Goal: Transaction & Acquisition: Purchase product/service

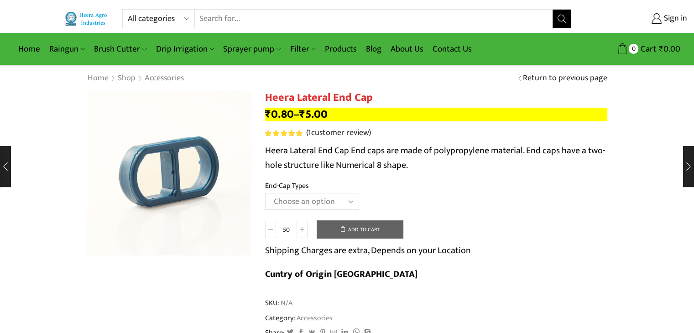
click at [160, 20] on select "All categories Accessories Air Release Valve Brush Cutter Domestic Use Drip Irr…" at bounding box center [160, 19] width 67 height 18
select select "mulching-paper"
click at [127, 10] on select "All categories Accessories Air Release Valve Brush Cutter Domestic Use Drip Irr…" at bounding box center [160, 19] width 67 height 18
click at [565, 21] on icon "Search button" at bounding box center [561, 19] width 8 height 8
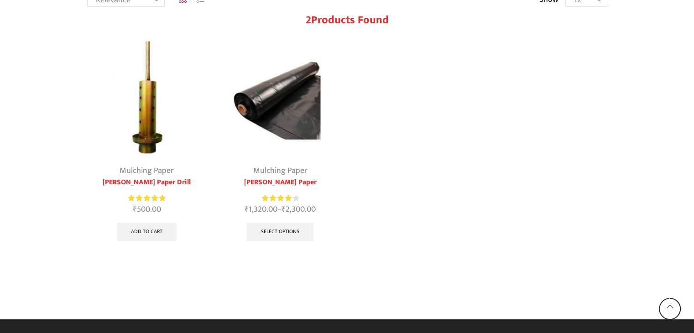
scroll to position [101, 0]
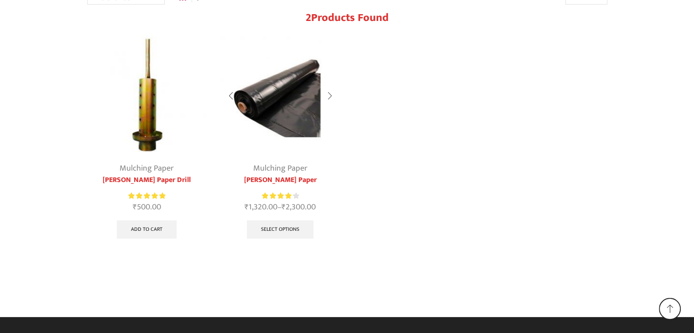
click at [295, 106] on img at bounding box center [280, 96] width 120 height 120
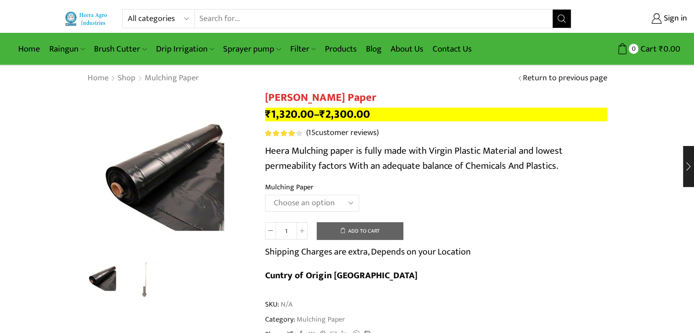
click at [323, 208] on select "Choose an option 1000 X 20 X [PHONE_NUMBER] X [PHONE_NUMBER] X 400 750 X 20 X 4…" at bounding box center [312, 203] width 94 height 17
click at [265, 195] on select "Choose an option 1000 X 20 X [PHONE_NUMBER] X [PHONE_NUMBER] X 400 750 X 20 X 4…" at bounding box center [312, 203] width 94 height 17
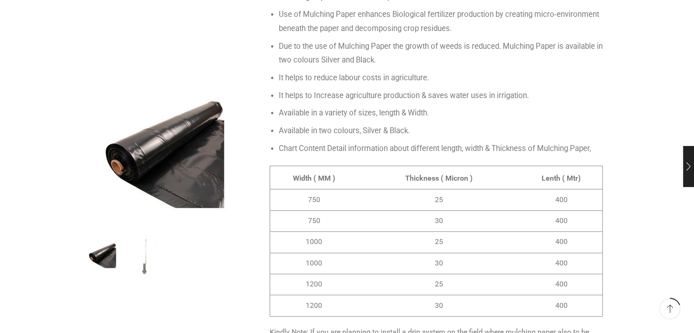
scroll to position [639, 0]
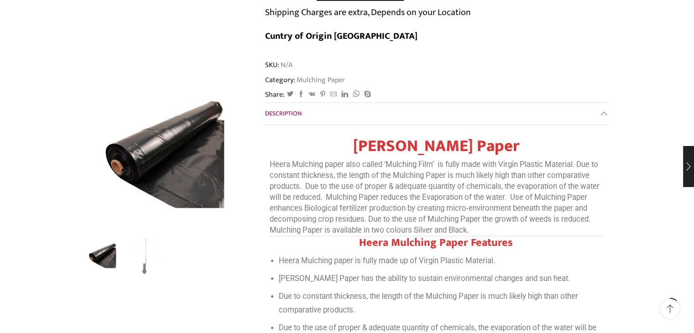
scroll to position [137, 0]
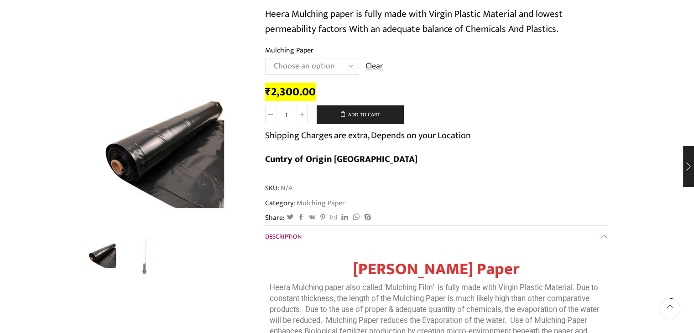
click at [307, 68] on select "Choose an option 1000 X 20 X 400 1000 X 25 X 400 1000 X 30 X 400 750 X 20 X 400…" at bounding box center [312, 66] width 94 height 17
click at [265, 58] on select "Choose an option 1000 X 20 X 400 1000 X 25 X 400 1000 X 30 X 400 750 X 20 X 400…" at bounding box center [312, 66] width 94 height 17
click at [331, 71] on select "Choose an option 1000 X 20 X 400 1000 X 25 X 400 1000 X 30 X 400 750 X 20 X 400…" at bounding box center [312, 66] width 94 height 17
click at [265, 58] on select "Choose an option 1000 X 20 X 400 1000 X 25 X 400 1000 X 30 X 400 750 X 20 X 400…" at bounding box center [312, 66] width 94 height 17
click at [341, 65] on select "Choose an option 1000 X 20 X 400 1000 X 25 X 400 1000 X 30 X 400 750 X 20 X 400…" at bounding box center [312, 66] width 94 height 17
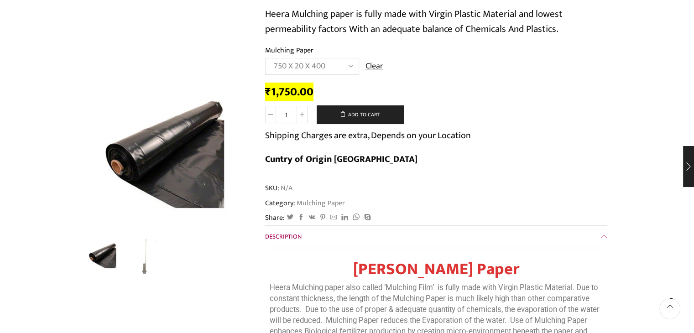
click at [265, 58] on select "Choose an option 1000 X 20 X 400 1000 X 25 X 400 1000 X 30 X 400 750 X 20 X 400…" at bounding box center [312, 66] width 94 height 17
click at [330, 65] on select "Choose an option 1000 X 20 X 400 1000 X 25 X 400 1000 X 30 X 400 750 X 20 X 400…" at bounding box center [312, 66] width 94 height 17
click at [265, 58] on select "Choose an option 1000 X 20 X 400 1000 X 25 X 400 1000 X 30 X 400 750 X 20 X 400…" at bounding box center [312, 66] width 94 height 17
select select "750-x-30-x-400"
click at [141, 260] on img "2 / 2" at bounding box center [146, 255] width 38 height 38
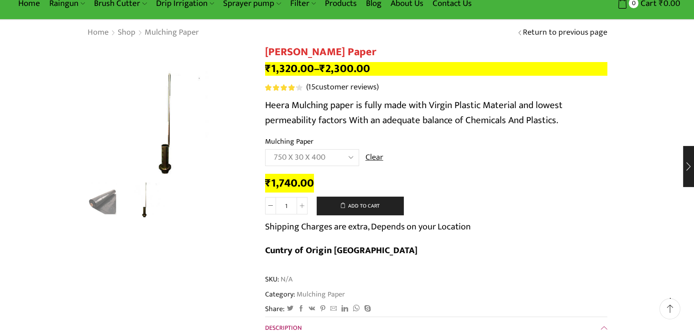
scroll to position [0, 0]
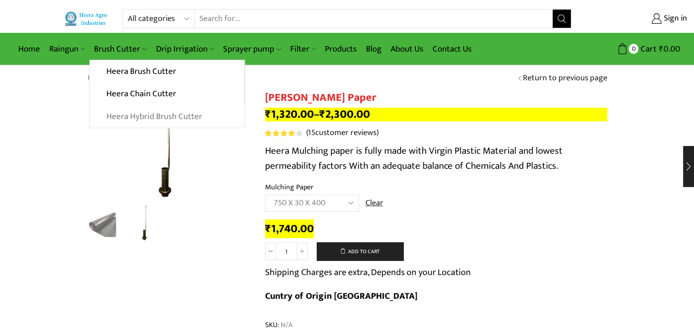
click at [146, 118] on link "Heera Hybrid Brush Cutter" at bounding box center [167, 116] width 154 height 23
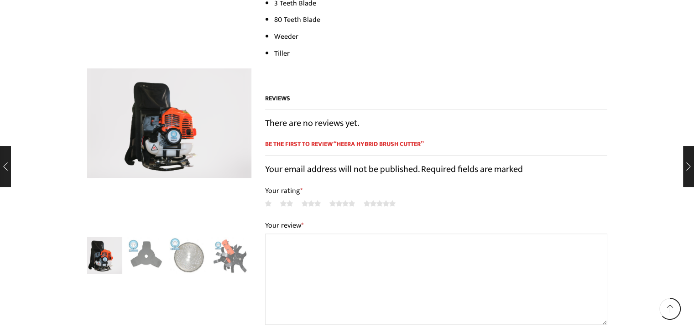
scroll to position [730, 0]
click at [111, 253] on img "1 / 10" at bounding box center [104, 255] width 38 height 38
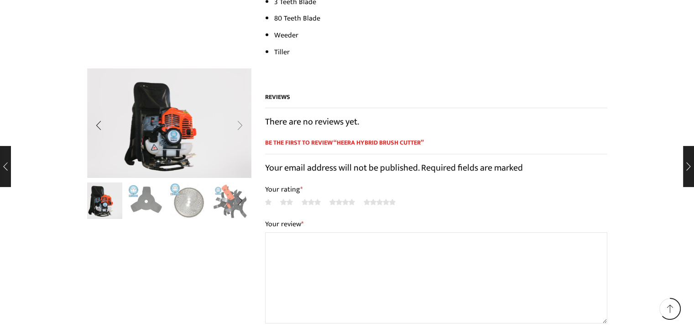
click at [243, 125] on div "Next slide" at bounding box center [240, 125] width 23 height 23
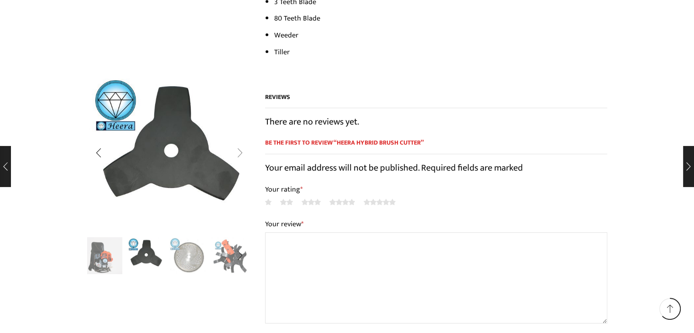
click at [244, 152] on div "Next slide" at bounding box center [240, 152] width 23 height 23
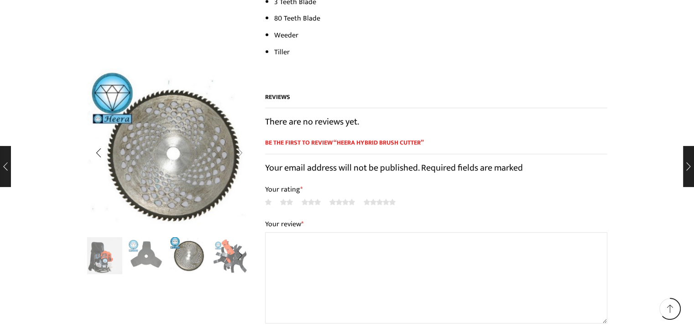
click at [244, 152] on div "Next slide" at bounding box center [240, 152] width 23 height 23
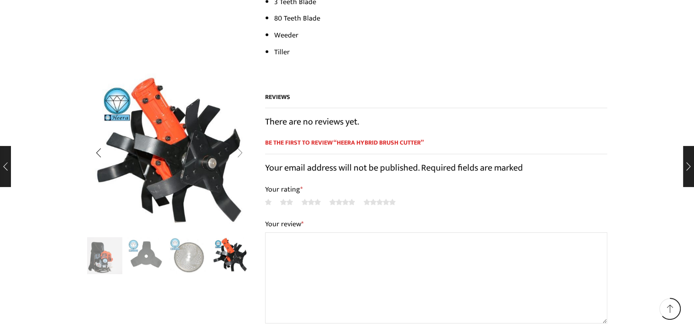
click at [244, 152] on div "Next slide" at bounding box center [240, 152] width 23 height 23
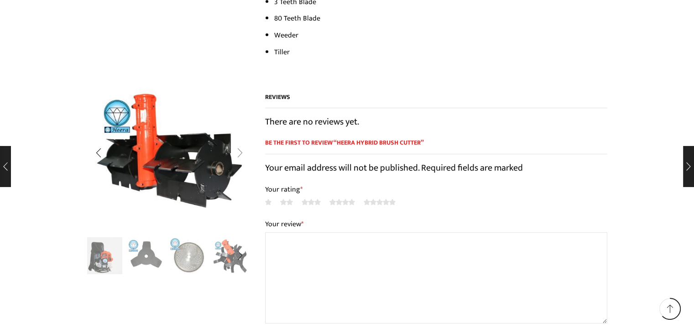
click at [244, 152] on div "Next slide" at bounding box center [240, 152] width 23 height 23
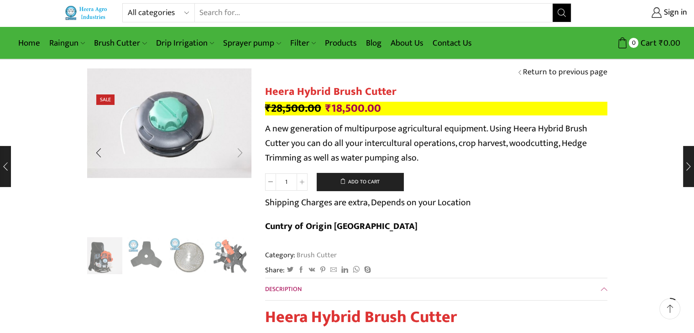
scroll to position [0, 0]
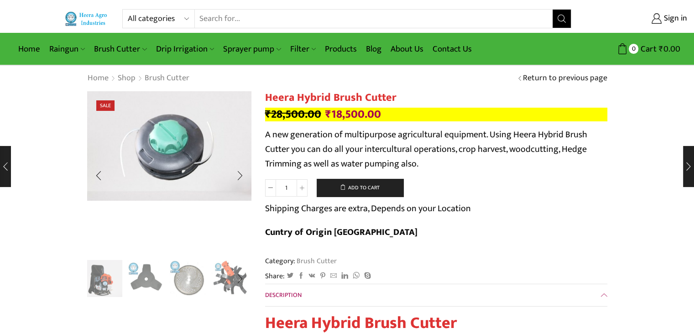
click at [225, 282] on img "4 / 10" at bounding box center [230, 278] width 38 height 38
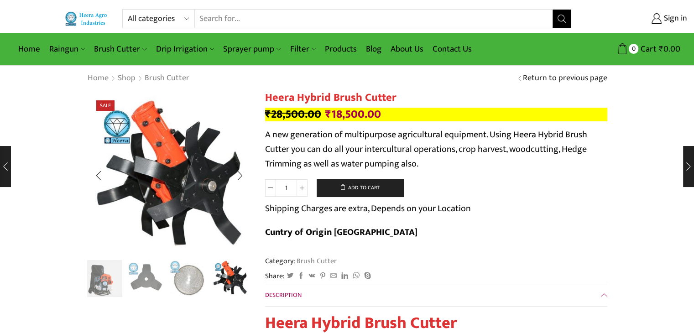
click at [225, 282] on img "4 / 10" at bounding box center [230, 278] width 38 height 38
click at [241, 280] on div "Next slide" at bounding box center [240, 278] width 23 height 23
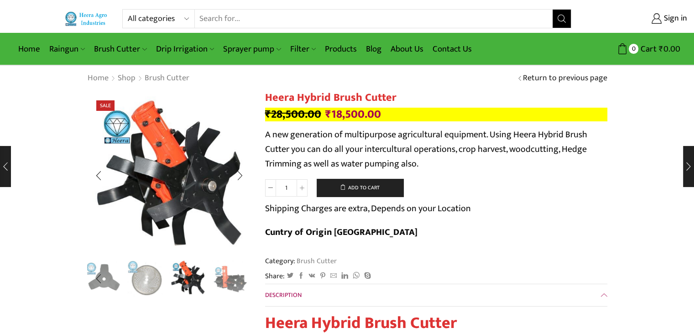
click at [241, 280] on div "Next slide" at bounding box center [240, 278] width 23 height 23
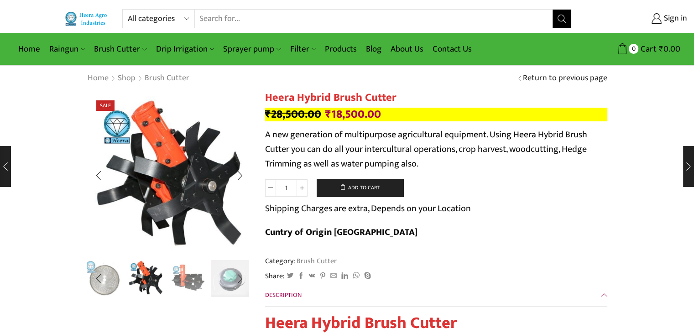
click at [192, 281] on img "5 / 10" at bounding box center [188, 278] width 38 height 38
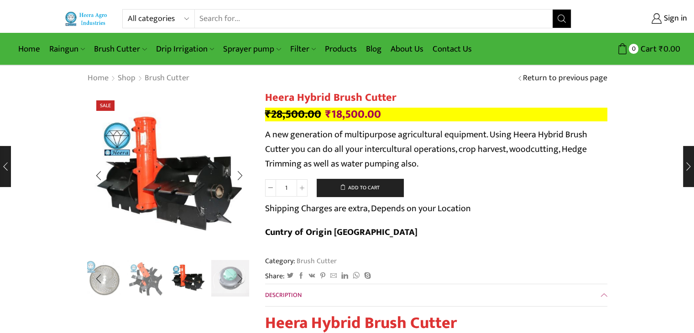
click at [223, 284] on img "6 / 10" at bounding box center [230, 278] width 38 height 38
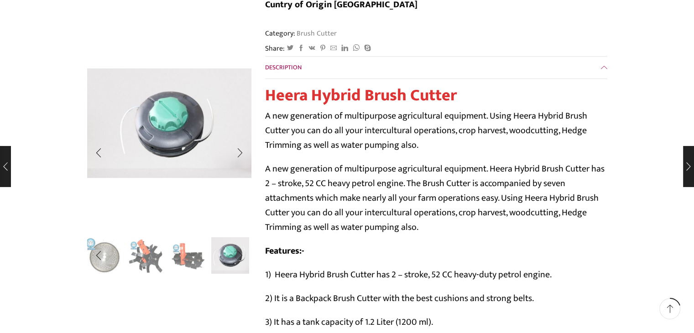
scroll to position [228, 0]
click at [105, 263] on div "Previous slide" at bounding box center [98, 255] width 23 height 23
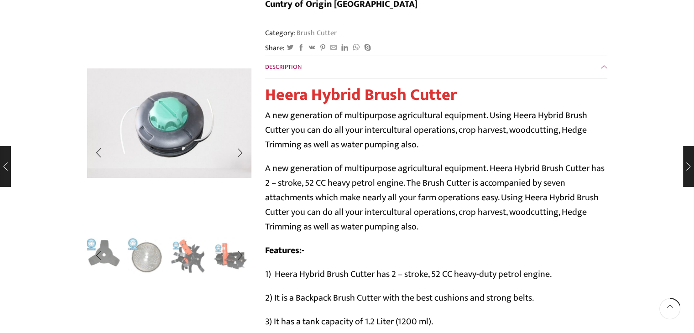
click at [112, 263] on img "2 / 10" at bounding box center [104, 255] width 38 height 38
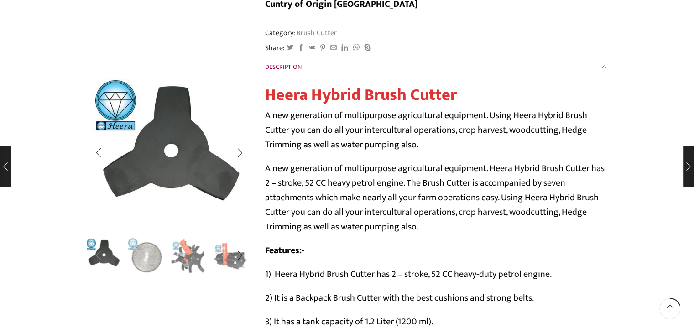
click at [99, 257] on div "Previous slide" at bounding box center [98, 255] width 23 height 23
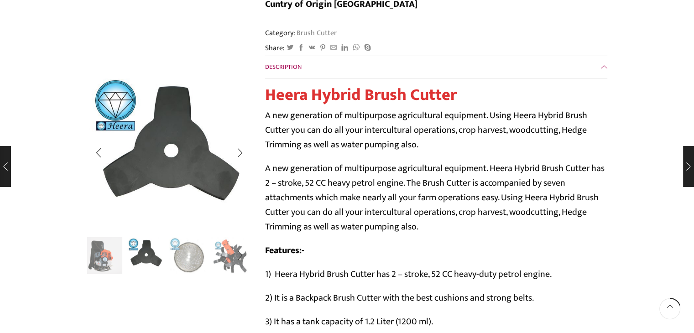
click at [111, 259] on img "1 / 10" at bounding box center [104, 255] width 38 height 38
click at [185, 261] on img "3 / 10" at bounding box center [188, 255] width 38 height 38
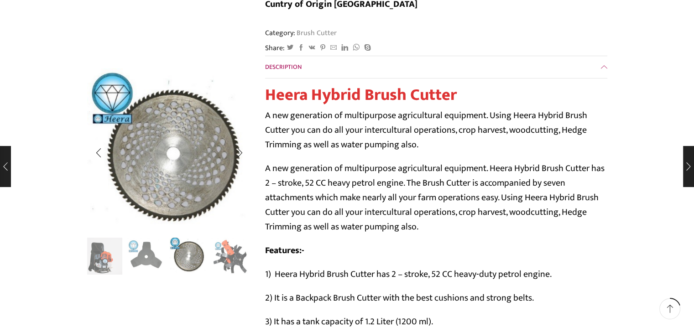
click at [229, 265] on div "Next slide" at bounding box center [240, 256] width 23 height 23
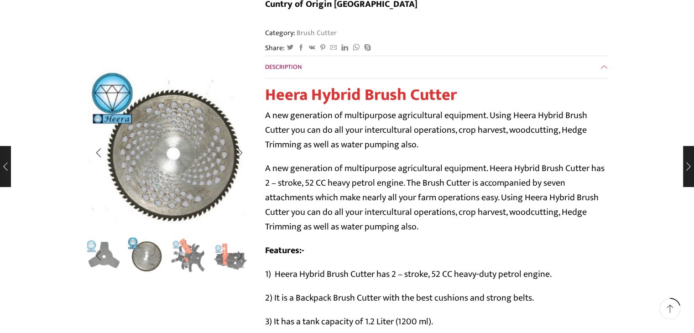
click at [189, 258] on img "4 / 10" at bounding box center [188, 255] width 38 height 38
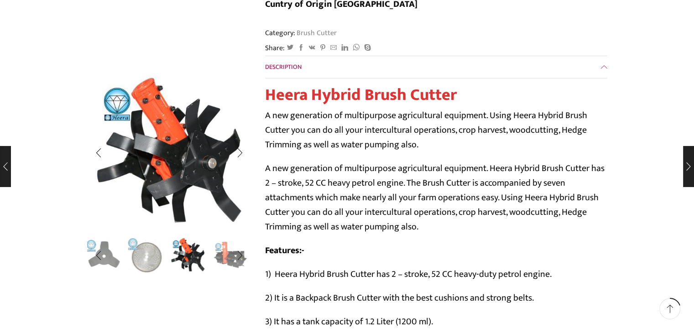
click at [223, 260] on img "5 / 10" at bounding box center [230, 255] width 38 height 38
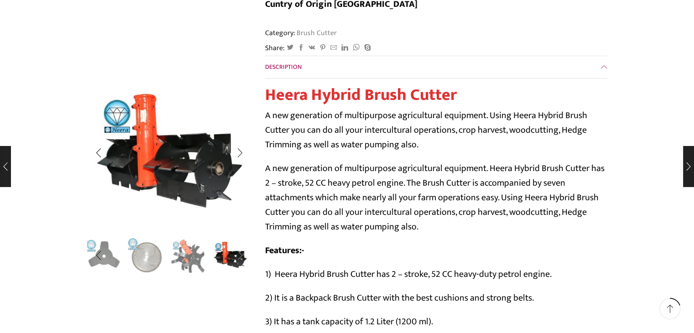
click at [244, 257] on div "Next slide" at bounding box center [240, 255] width 23 height 23
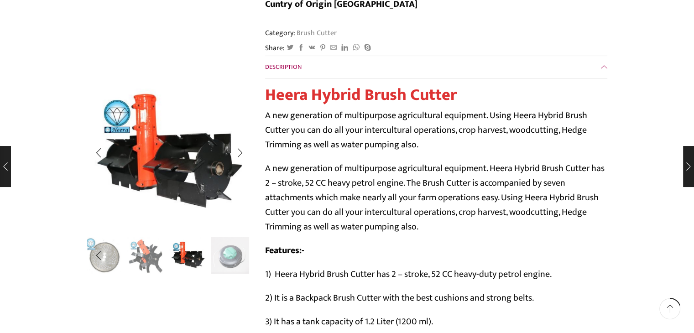
click at [229, 256] on div "Next slide" at bounding box center [240, 255] width 23 height 23
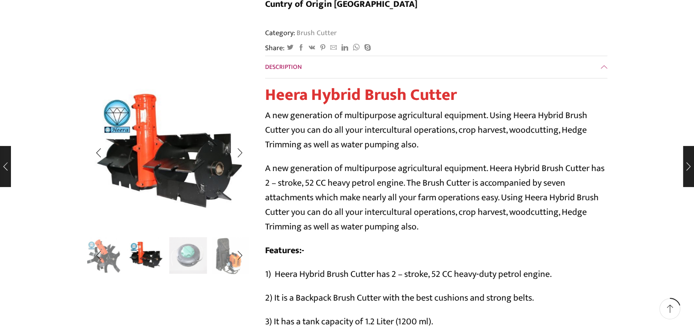
click at [189, 261] on img "6 / 10" at bounding box center [188, 255] width 38 height 38
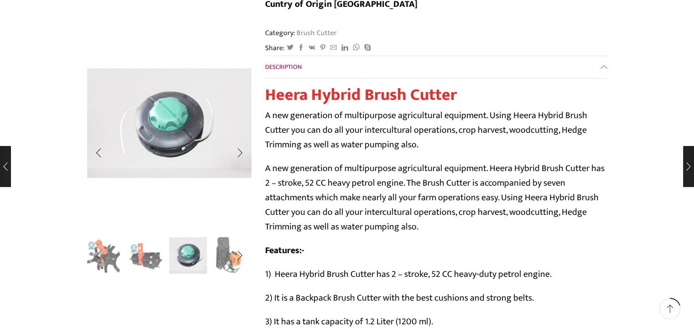
click at [218, 259] on img "7 / 10" at bounding box center [230, 255] width 38 height 38
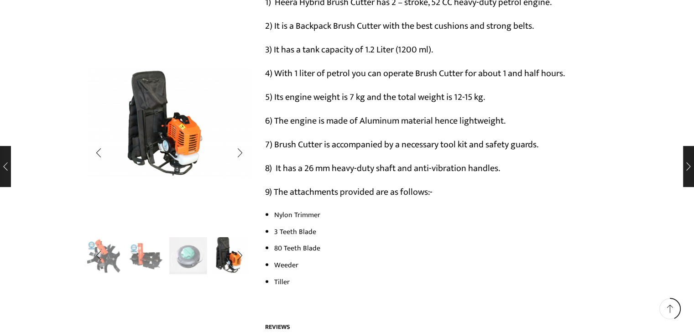
scroll to position [502, 0]
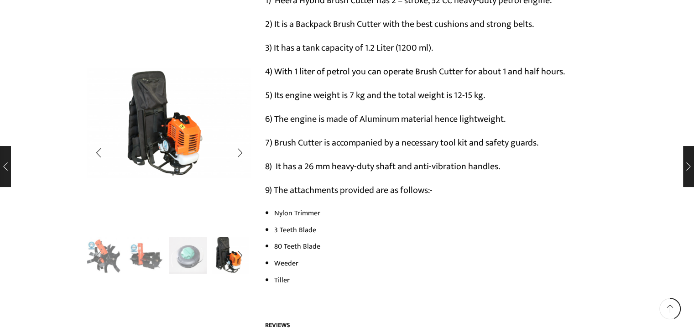
click at [97, 257] on div "Previous slide" at bounding box center [98, 255] width 23 height 23
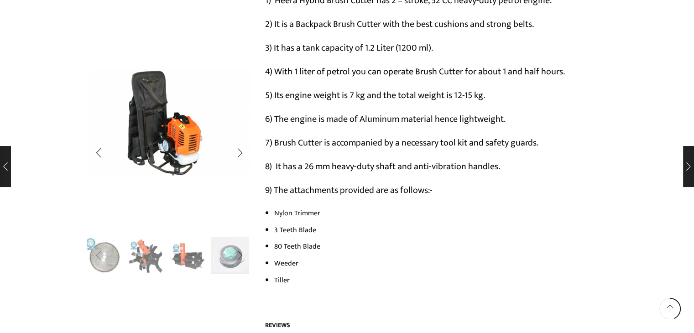
click at [108, 266] on div "Previous slide" at bounding box center [98, 255] width 23 height 23
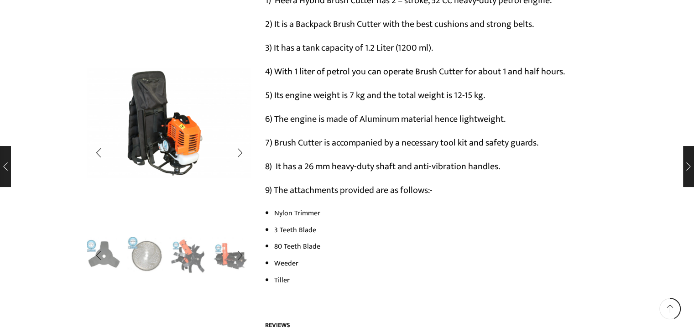
click at [143, 263] on img "3 / 10" at bounding box center [146, 255] width 38 height 38
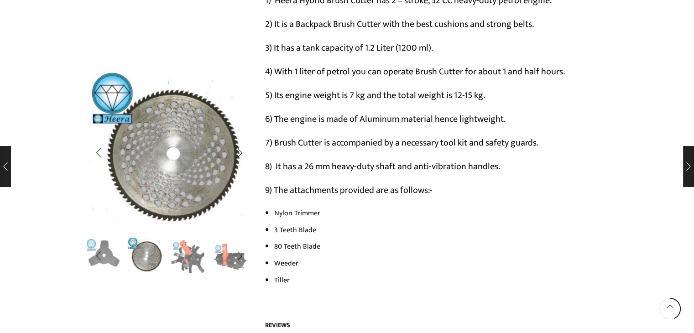
click at [111, 263] on img "2 / 10" at bounding box center [104, 255] width 38 height 38
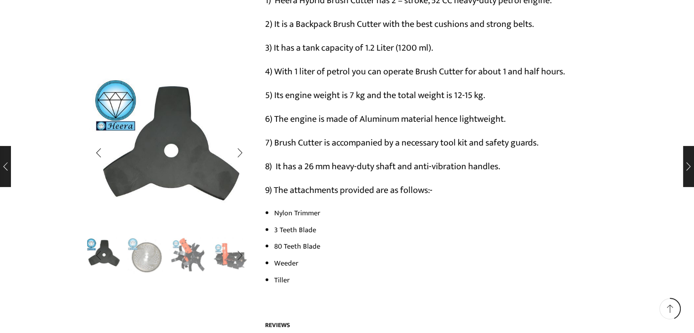
click at [185, 262] on img "4 / 10" at bounding box center [188, 255] width 38 height 38
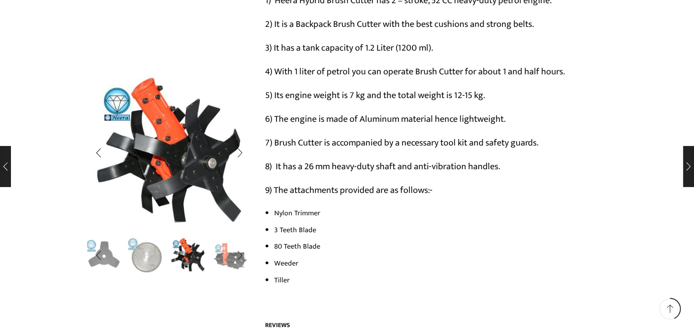
click at [190, 263] on img "4 / 10" at bounding box center [188, 255] width 38 height 38
click at [195, 265] on img "4 / 10" at bounding box center [188, 255] width 38 height 38
click at [221, 259] on img "5 / 10" at bounding box center [230, 255] width 38 height 38
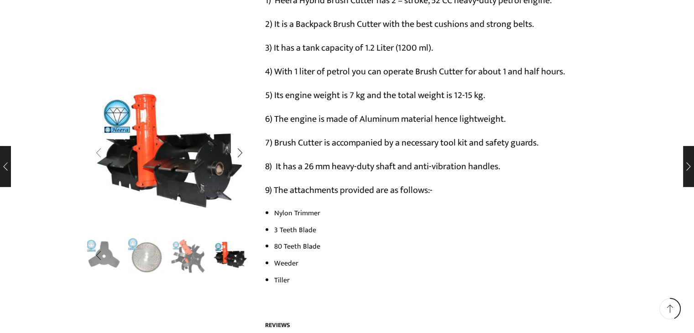
click at [99, 156] on div "Previous slide" at bounding box center [98, 152] width 23 height 23
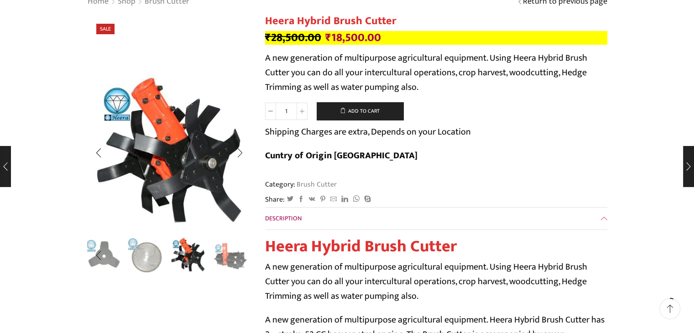
scroll to position [0, 0]
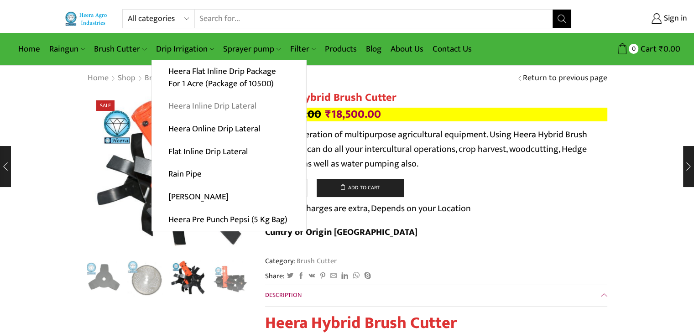
click at [193, 106] on link "Heera Inline Drip Lateral" at bounding box center [229, 106] width 154 height 23
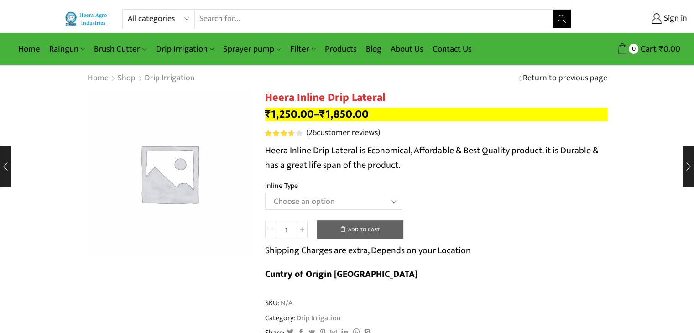
click at [338, 203] on select "Choose an option Heera Inline 12 MM (30CM) Heera Inline 12 MM (38CM) Heera Inli…" at bounding box center [333, 201] width 137 height 17
click at [265, 193] on select "Choose an option Heera Inline 12 MM (30CM) Heera Inline 12 MM (38CM) Heera Inli…" at bounding box center [333, 201] width 137 height 17
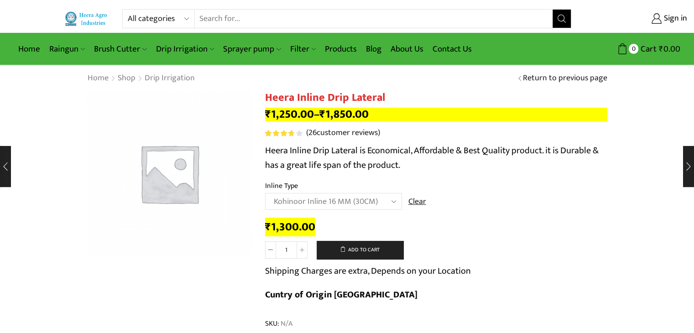
click at [370, 204] on select "Choose an option Heera Inline 12 MM (30CM) Heera Inline 12 MM (38CM) Heera Inli…" at bounding box center [333, 201] width 137 height 17
click at [265, 193] on select "Choose an option Heera Inline 12 MM (30CM) Heera Inline 12 MM (38CM) Heera Inli…" at bounding box center [333, 201] width 137 height 17
click at [364, 202] on select "Choose an option Heera Inline 12 MM (30CM) Heera Inline 12 MM (38CM) Heera Inli…" at bounding box center [333, 201] width 137 height 17
click at [265, 193] on select "Choose an option Heera Inline 12 MM (30CM) Heera Inline 12 MM (38CM) Heera Inli…" at bounding box center [333, 201] width 137 height 17
click at [358, 205] on select "Choose an option Heera Inline 12 MM (30CM) Heera Inline 12 MM (38CM) Heera Inli…" at bounding box center [333, 201] width 137 height 17
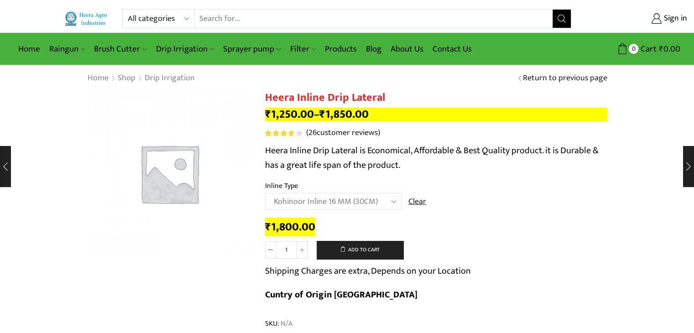
click at [265, 193] on select "Choose an option Heera Inline 12 MM (30CM) Heera Inline 12 MM (38CM) Heera Inli…" at bounding box center [333, 201] width 137 height 17
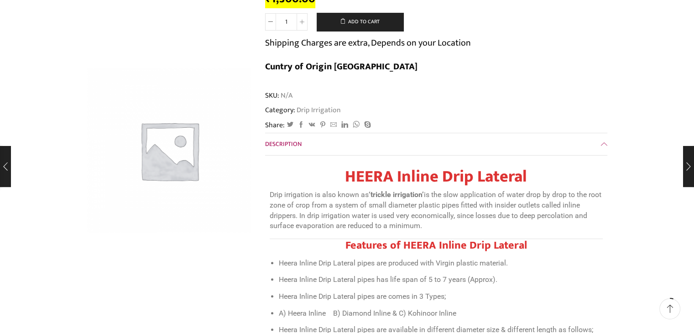
scroll to position [411, 0]
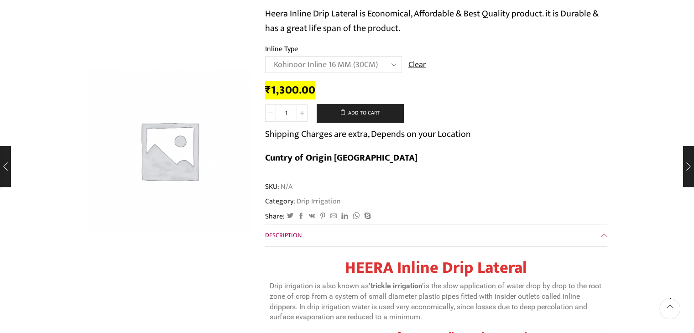
scroll to position [0, 0]
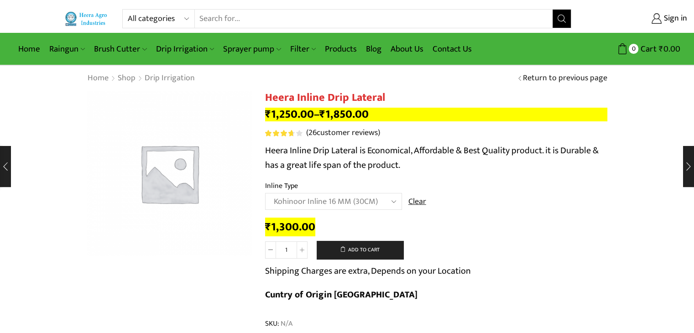
click at [333, 202] on select "Choose an option Heera Inline 12 MM (30CM) Heera Inline 12 MM (38CM) Heera Inli…" at bounding box center [333, 201] width 137 height 17
click at [265, 193] on select "Choose an option Heera Inline 12 MM (30CM) Heera Inline 12 MM (38CM) Heera Inli…" at bounding box center [333, 201] width 137 height 17
select select "Kohinoor Inline 16 MM (45CM)"
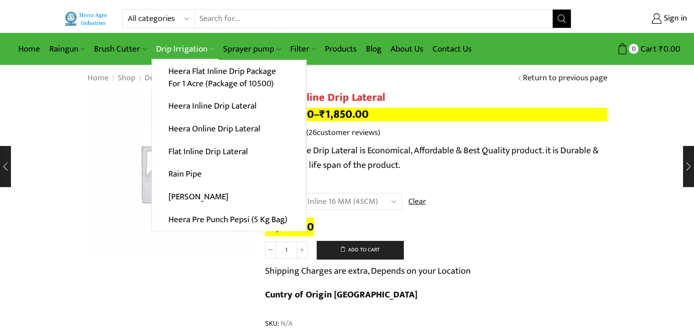
drag, startPoint x: 53, startPoint y: 0, endPoint x: 182, endPoint y: 48, distance: 137.3
click at [182, 48] on link "Drip Irrigation" at bounding box center [184, 48] width 67 height 21
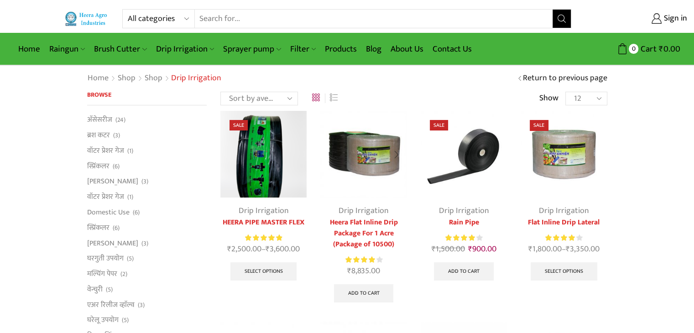
click at [375, 151] on img at bounding box center [363, 154] width 86 height 86
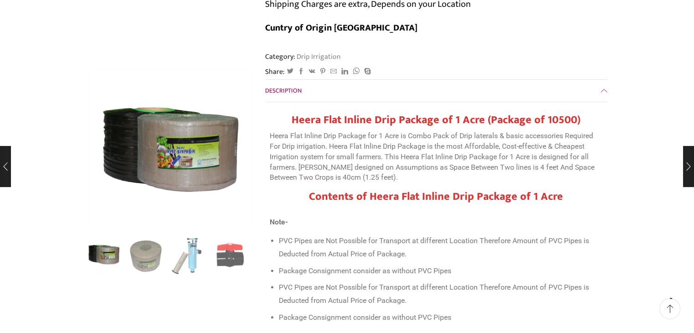
scroll to position [365, 0]
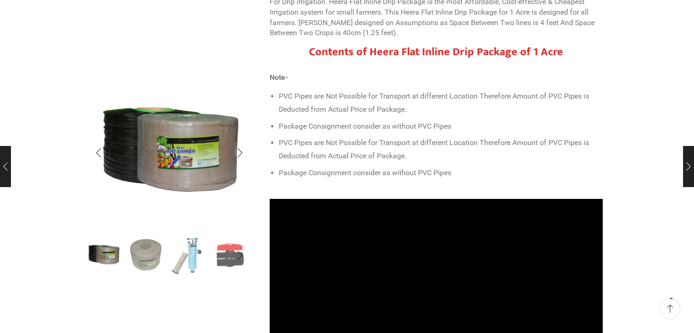
click at [140, 259] on img "2 / 10" at bounding box center [146, 255] width 38 height 38
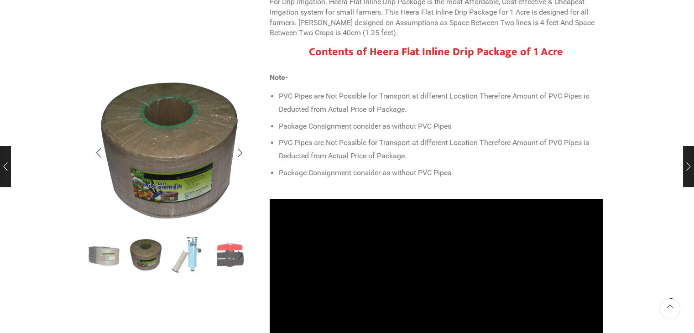
click at [183, 261] on img "3 / 10" at bounding box center [188, 255] width 38 height 38
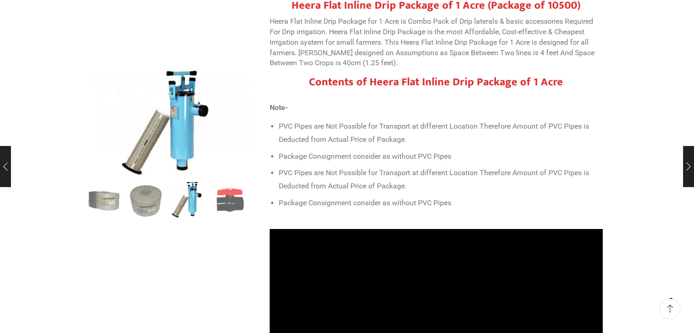
scroll to position [319, 0]
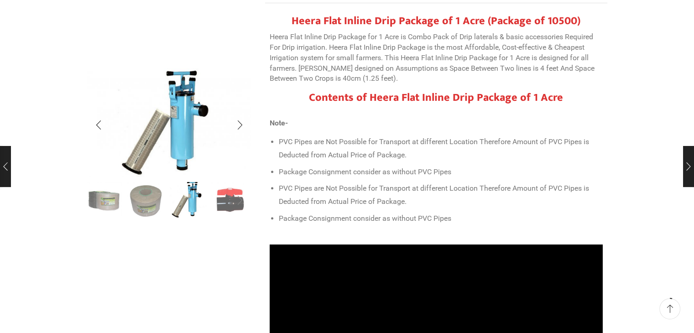
click at [230, 207] on div "Next slide" at bounding box center [240, 200] width 23 height 23
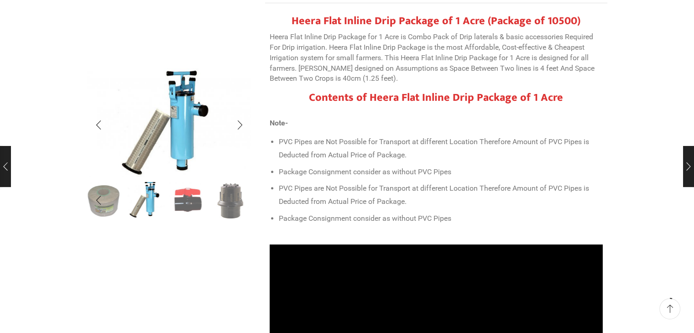
click at [230, 207] on div "Next slide" at bounding box center [240, 200] width 23 height 23
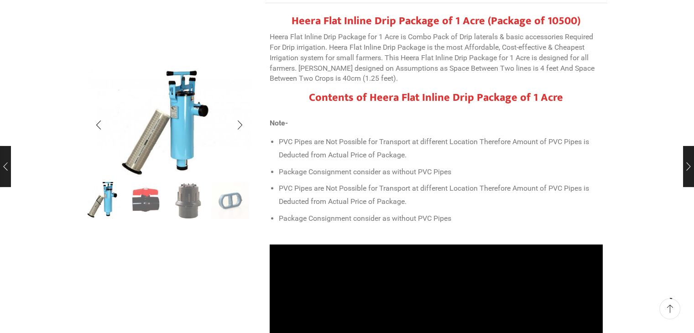
click at [230, 207] on div "Next slide" at bounding box center [240, 200] width 23 height 23
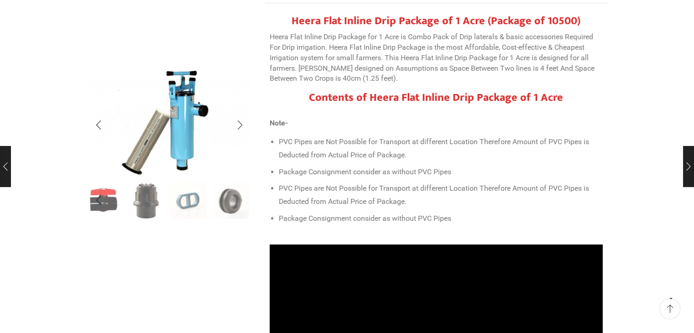
click at [230, 207] on div "Next slide" at bounding box center [240, 200] width 23 height 23
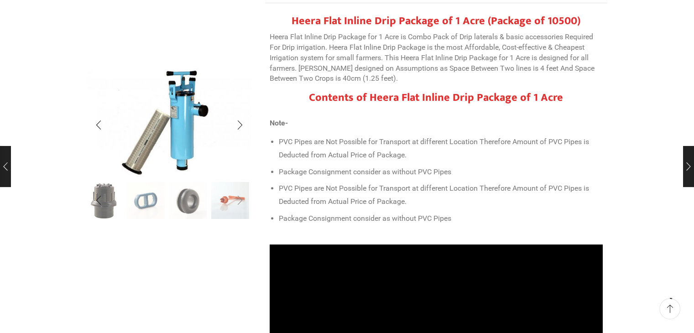
click at [229, 210] on div "Next slide" at bounding box center [240, 200] width 23 height 23
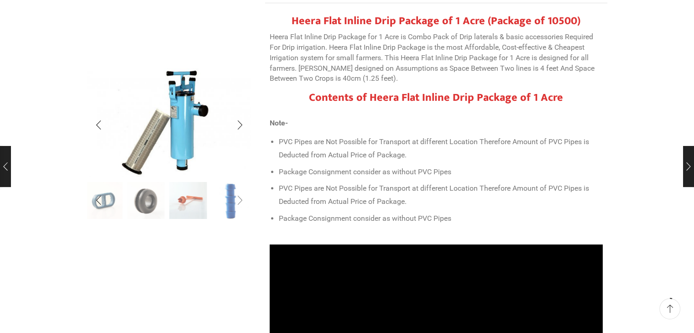
click at [229, 210] on div "Next slide" at bounding box center [240, 200] width 23 height 23
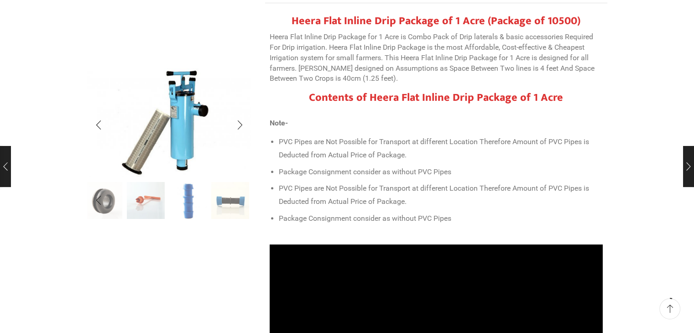
click at [228, 210] on img "10 / 10" at bounding box center [230, 201] width 38 height 38
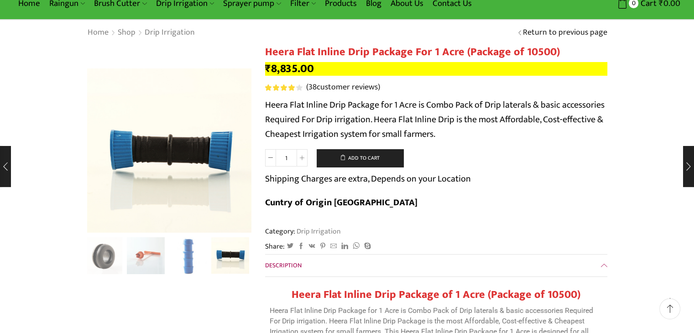
scroll to position [0, 0]
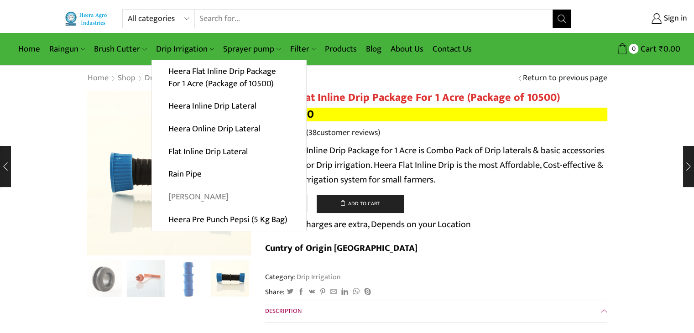
click at [199, 198] on link "[PERSON_NAME]" at bounding box center [229, 197] width 154 height 23
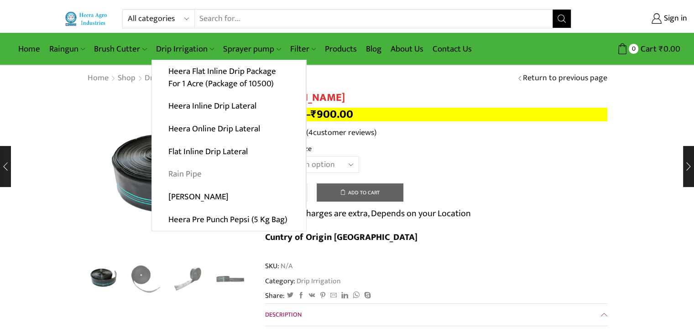
click at [194, 174] on link "Rain Pipe" at bounding box center [229, 174] width 154 height 23
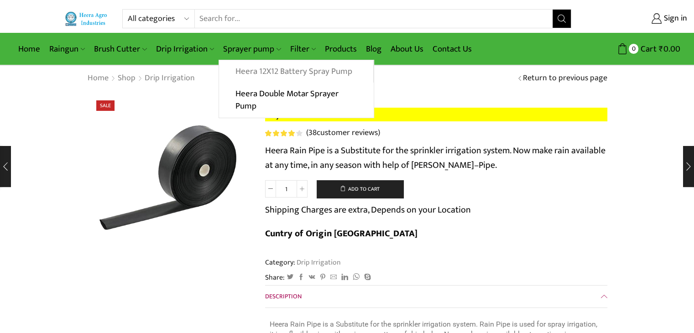
click at [267, 72] on link "Heera 12X12 Battery Spray Pump" at bounding box center [296, 71] width 154 height 23
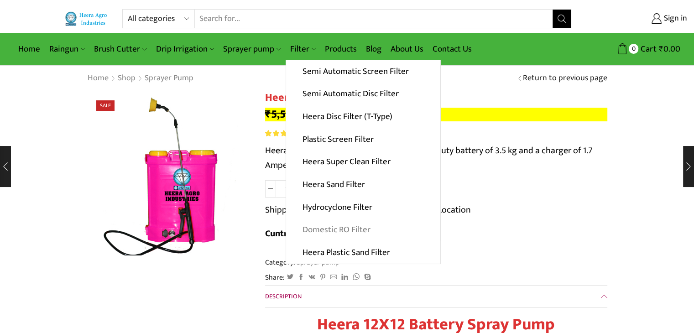
click at [350, 226] on link "Domestic RO Filter" at bounding box center [363, 229] width 154 height 23
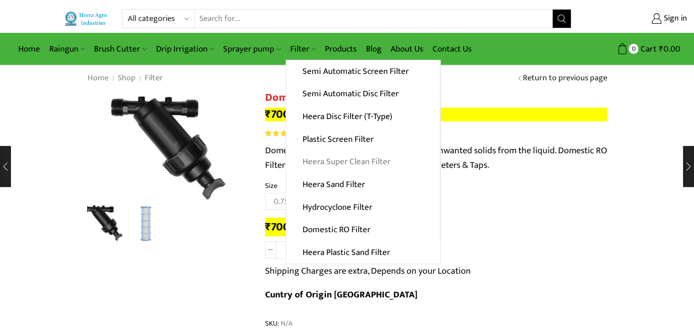
click at [343, 163] on link "Heera Super Clean Filter" at bounding box center [363, 162] width 154 height 23
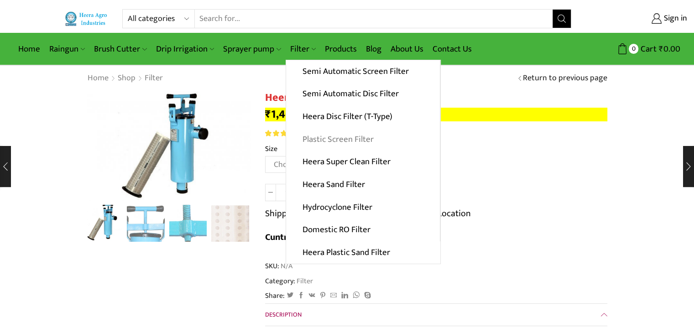
click at [330, 140] on link "Plastic Screen Filter" at bounding box center [363, 139] width 154 height 23
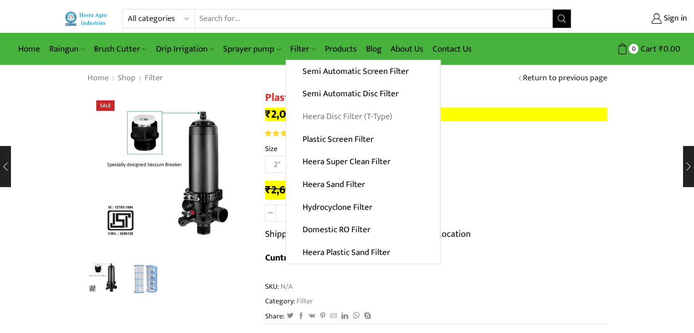
click at [325, 112] on link "Heera Disc Filter (T-Type)" at bounding box center [363, 116] width 154 height 23
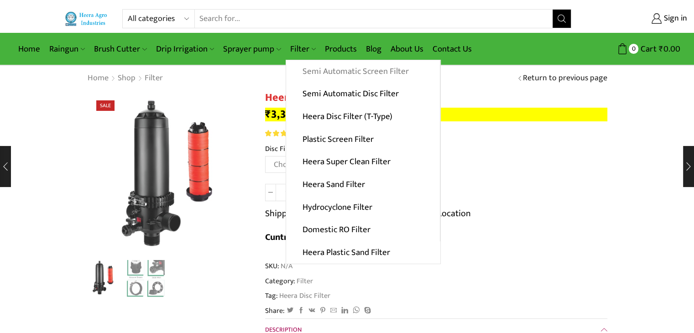
click at [309, 70] on link "Semi Automatic Screen Filter" at bounding box center [363, 71] width 154 height 23
